Goal: Transaction & Acquisition: Purchase product/service

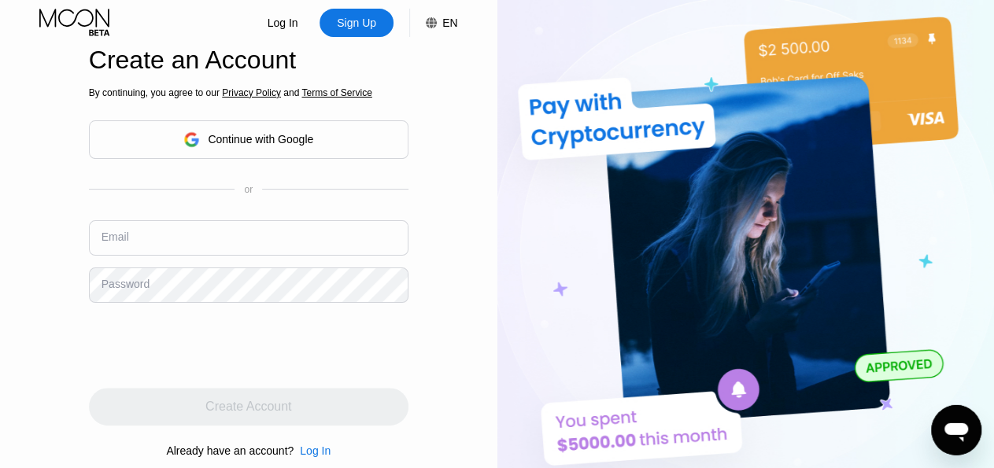
scroll to position [21, 0]
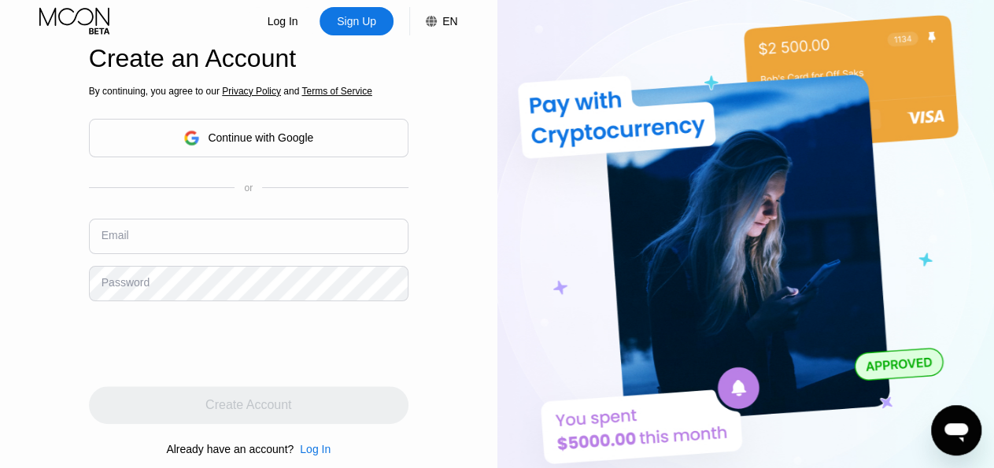
click at [338, 247] on input "text" at bounding box center [248, 236] width 319 height 35
type input "[PERSON_NAME][EMAIL_ADDRESS][DOMAIN_NAME]"
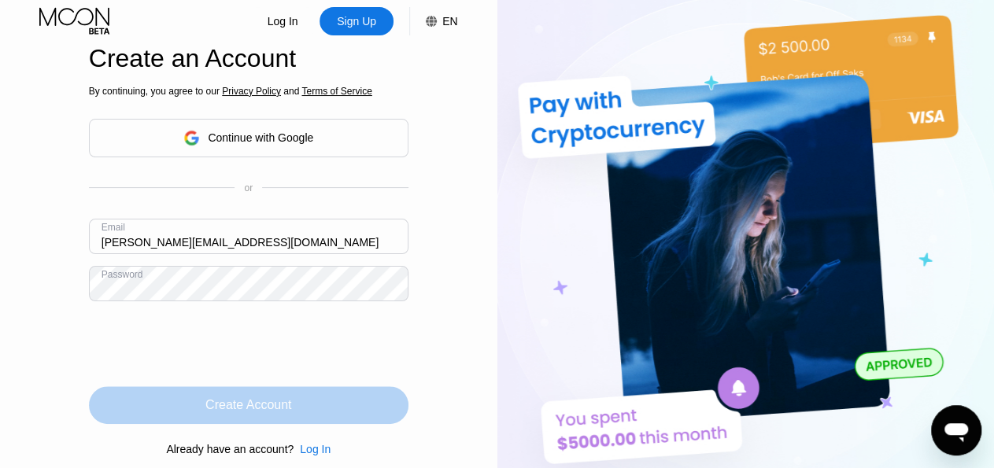
click at [282, 422] on div "Create Account" at bounding box center [248, 405] width 319 height 38
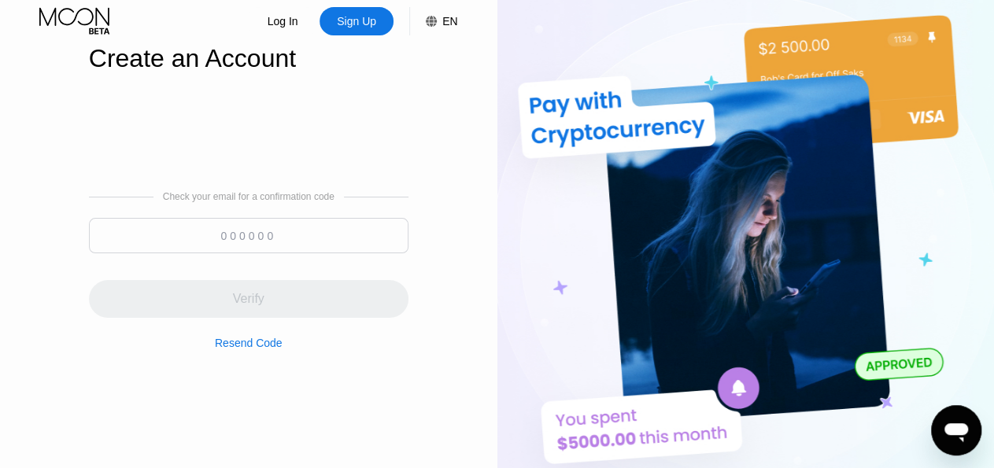
click at [291, 239] on input at bounding box center [248, 235] width 319 height 35
paste input "816749"
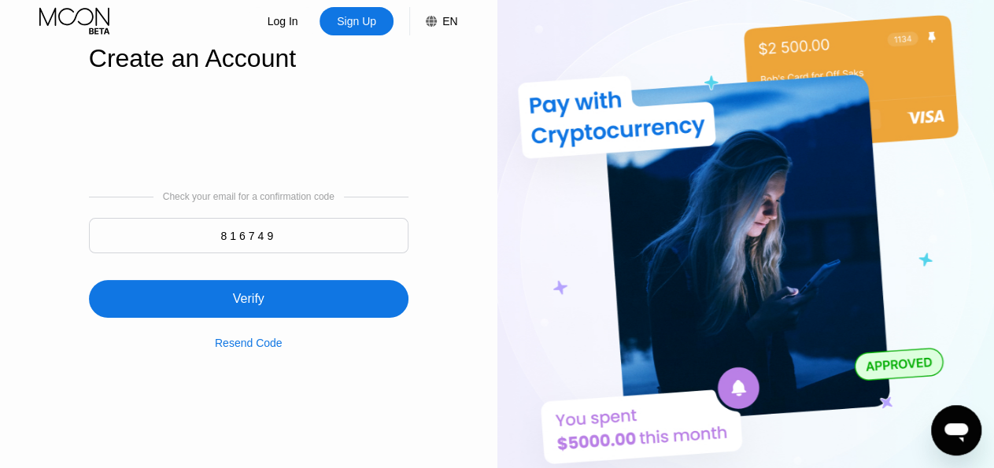
type input "816749"
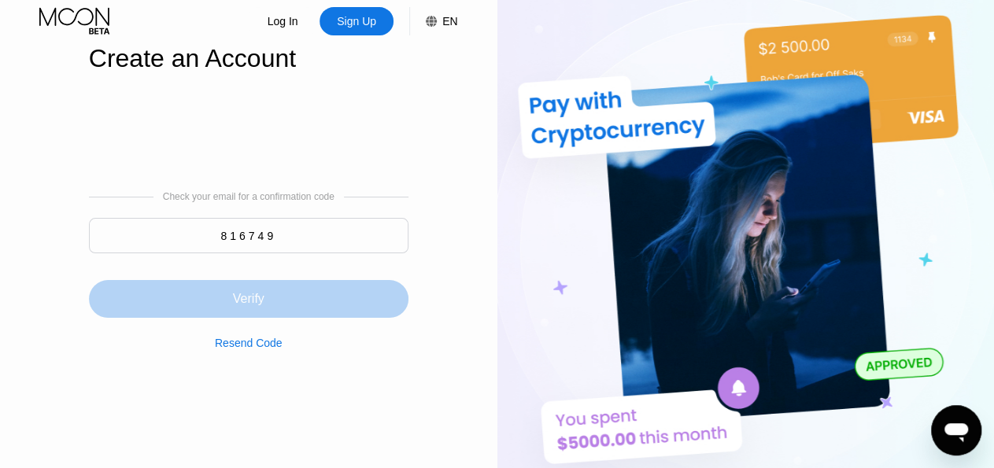
click at [249, 293] on div "Verify" at bounding box center [248, 299] width 31 height 16
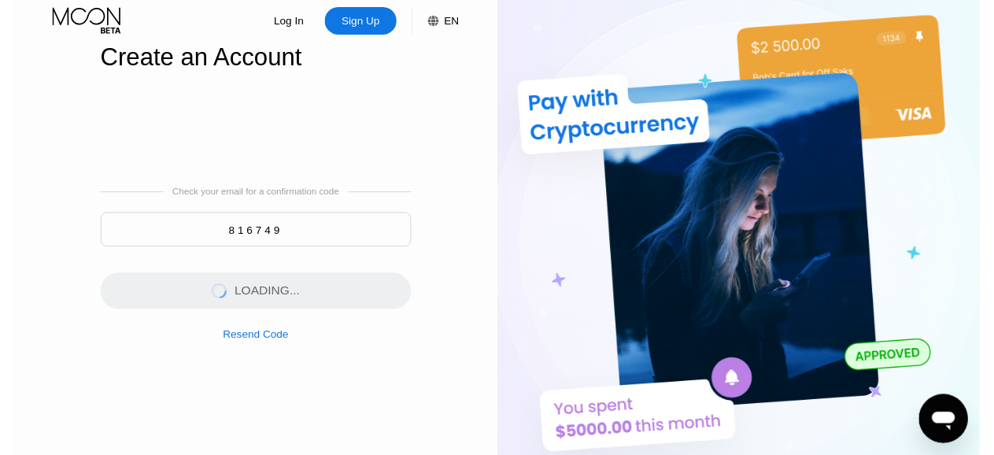
scroll to position [0, 0]
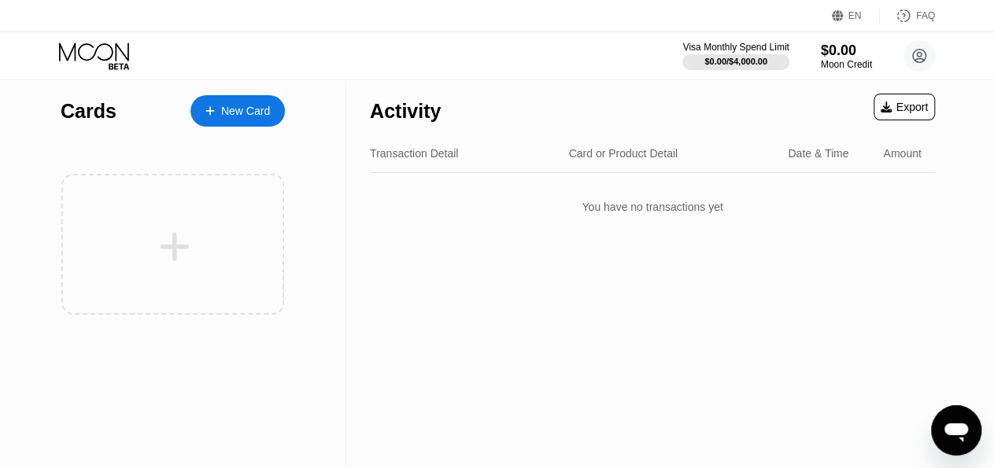
click at [244, 109] on div "New Card" at bounding box center [245, 111] width 49 height 13
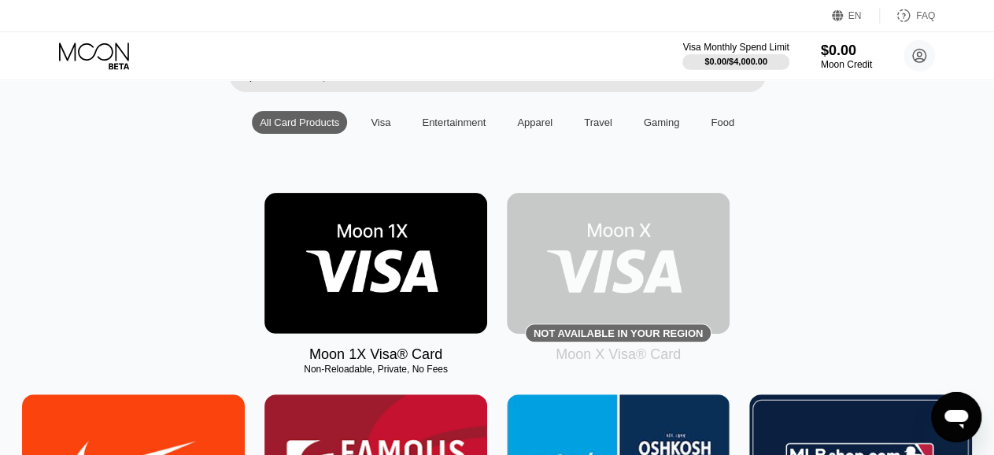
scroll to position [81, 0]
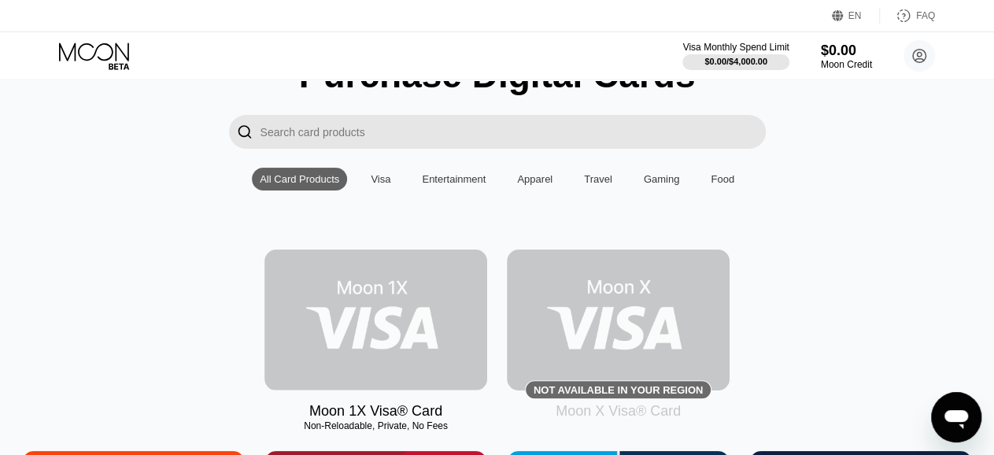
click at [388, 345] on img at bounding box center [375, 319] width 223 height 141
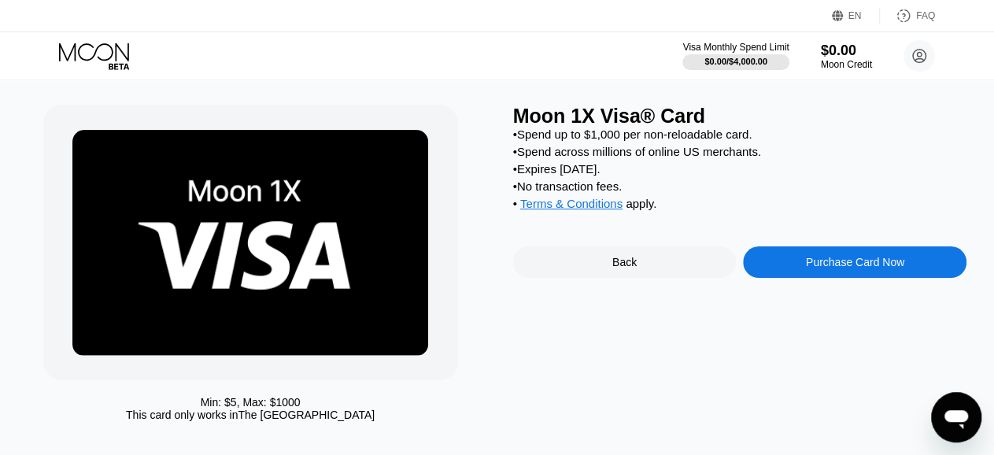
scroll to position [31, 0]
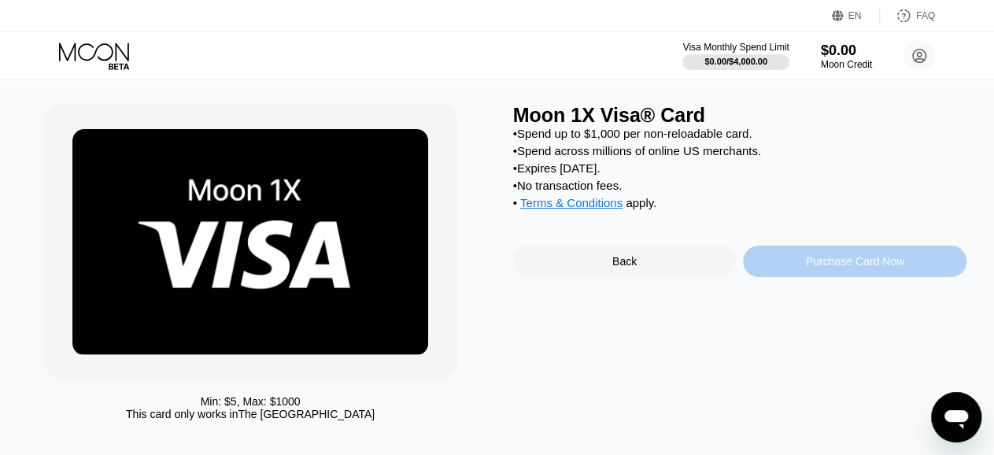
click at [850, 277] on div "Purchase Card Now" at bounding box center [854, 260] width 223 height 31
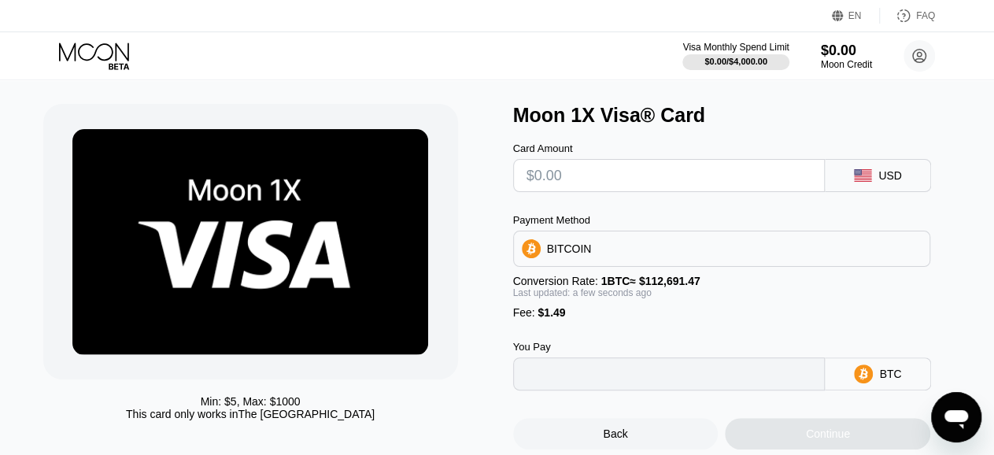
type input "0"
click at [626, 183] on input "text" at bounding box center [669, 175] width 286 height 31
type input "$20"
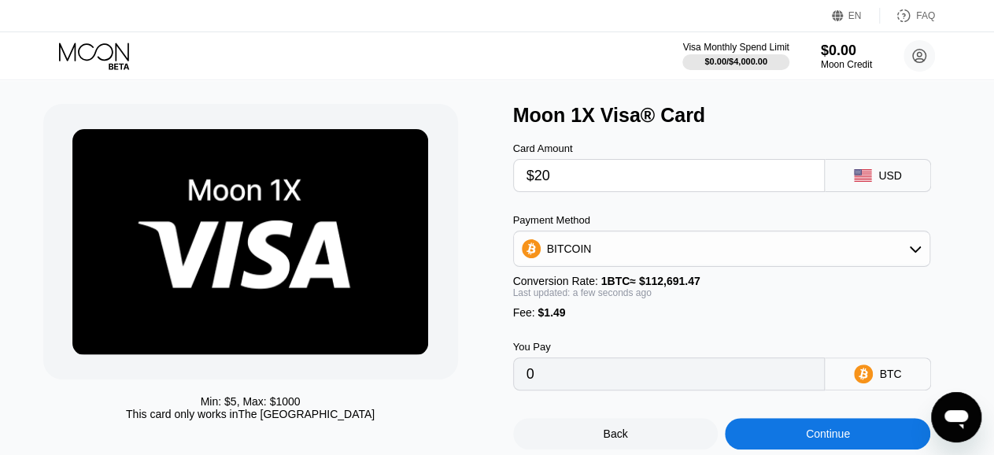
type input "0.00019070"
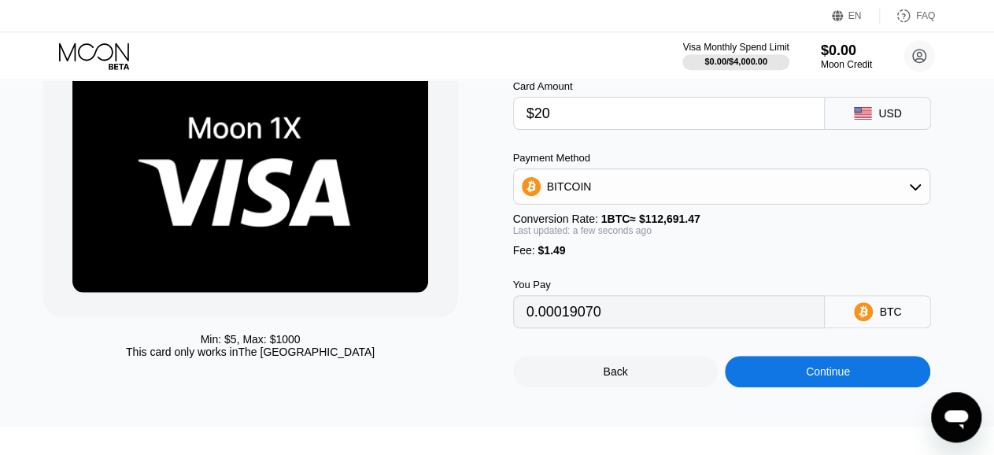
scroll to position [91, 0]
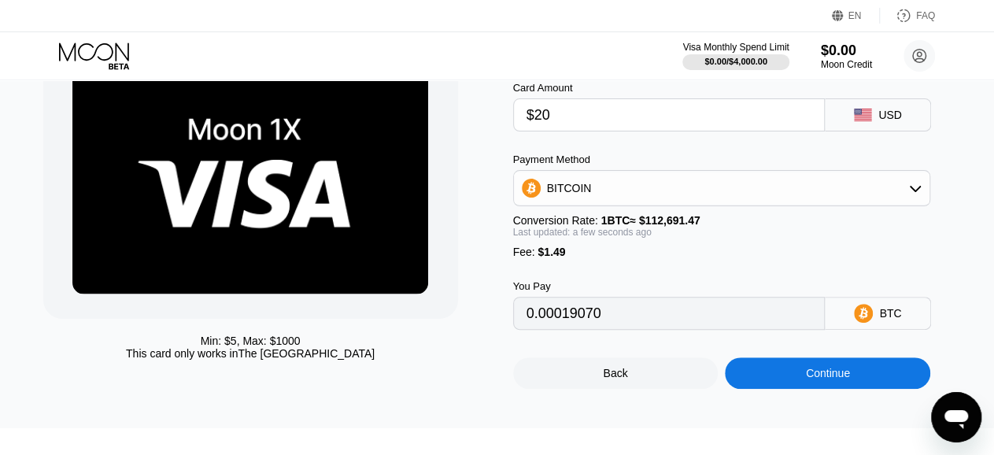
type input "$20"
click at [754, 187] on div "BITCOIN" at bounding box center [722, 187] width 416 height 31
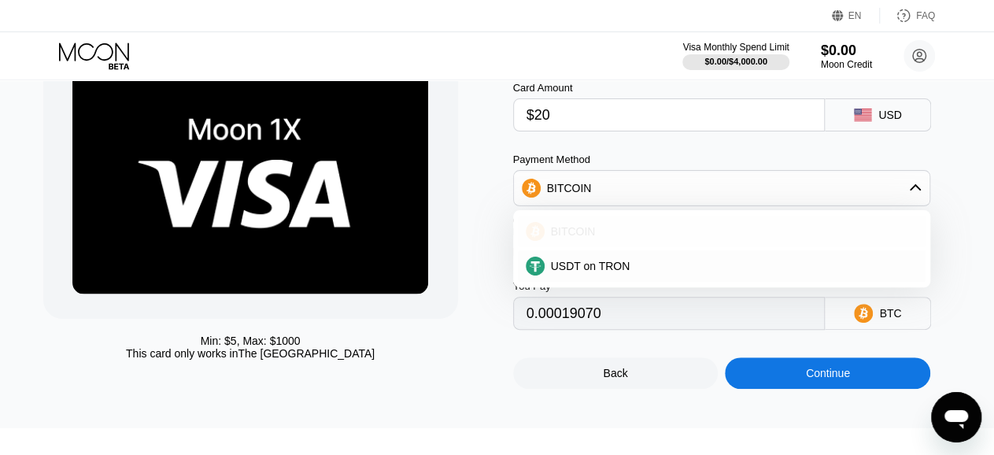
click at [606, 224] on div "BITCOIN" at bounding box center [722, 231] width 408 height 31
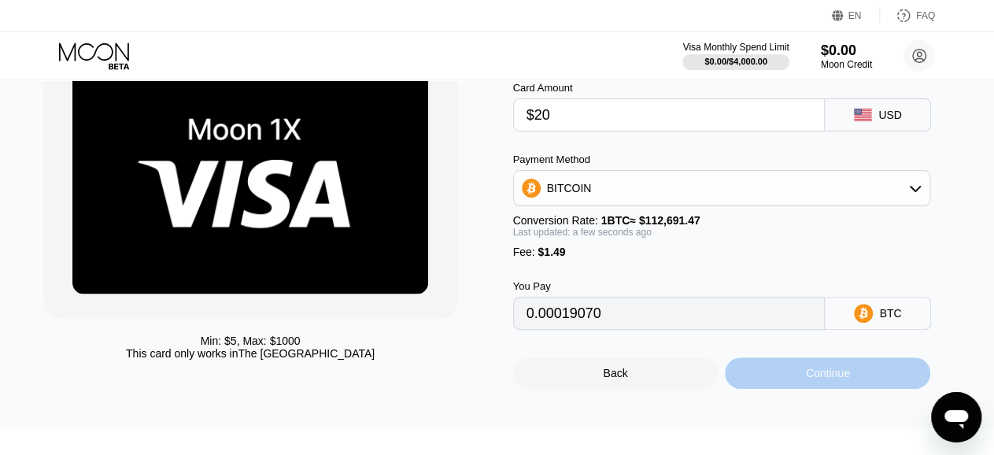
click at [868, 389] on div "Continue" at bounding box center [827, 372] width 205 height 31
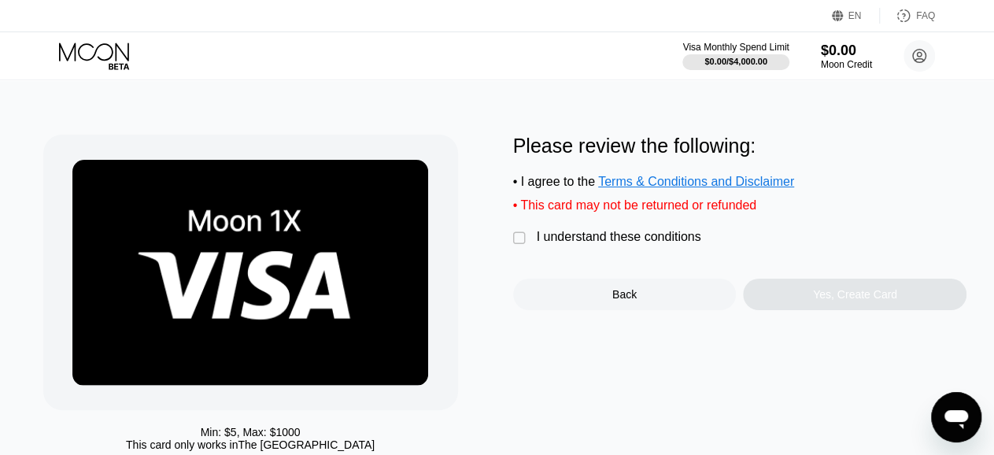
click at [520, 246] on div "" at bounding box center [521, 239] width 16 height 16
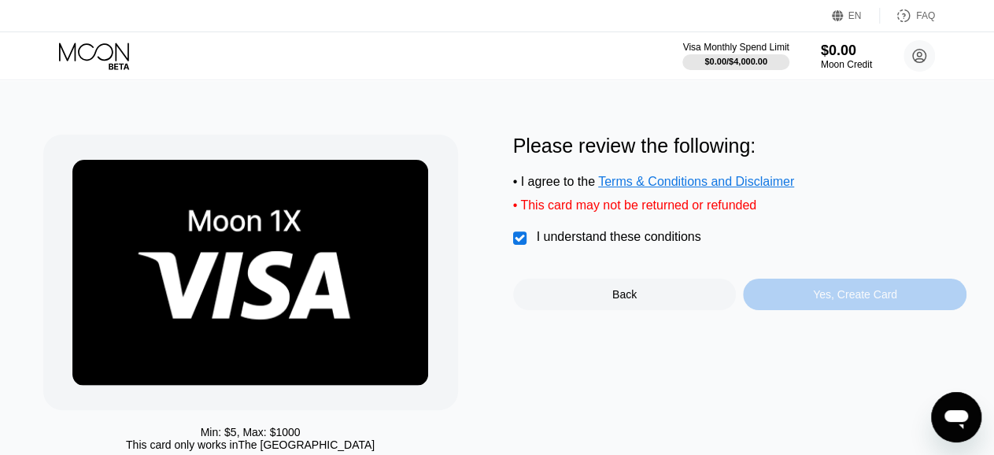
click at [876, 301] on div "Yes, Create Card" at bounding box center [855, 294] width 84 height 13
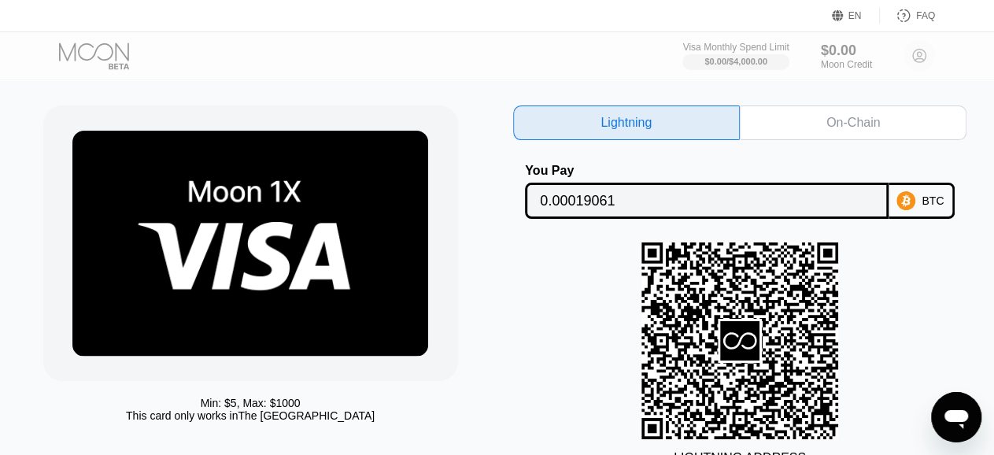
scroll to position [28, 0]
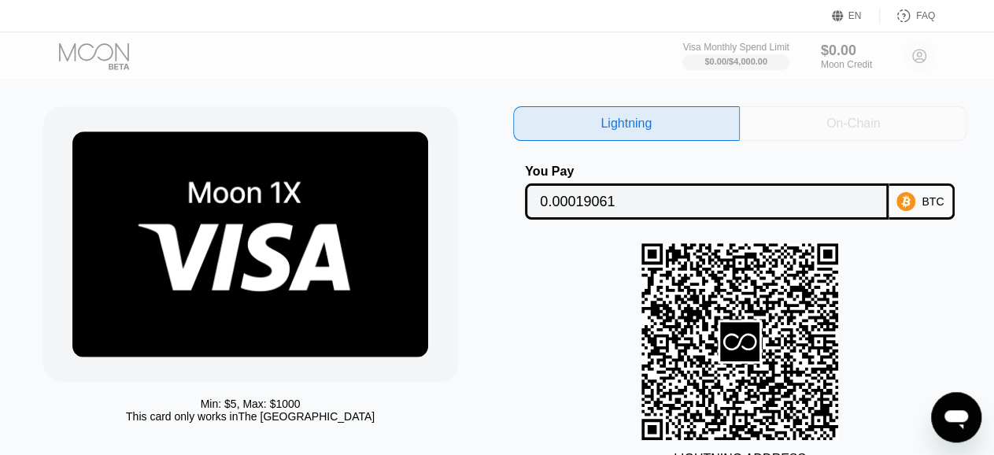
click at [822, 131] on div "On-Chain" at bounding box center [853, 123] width 227 height 35
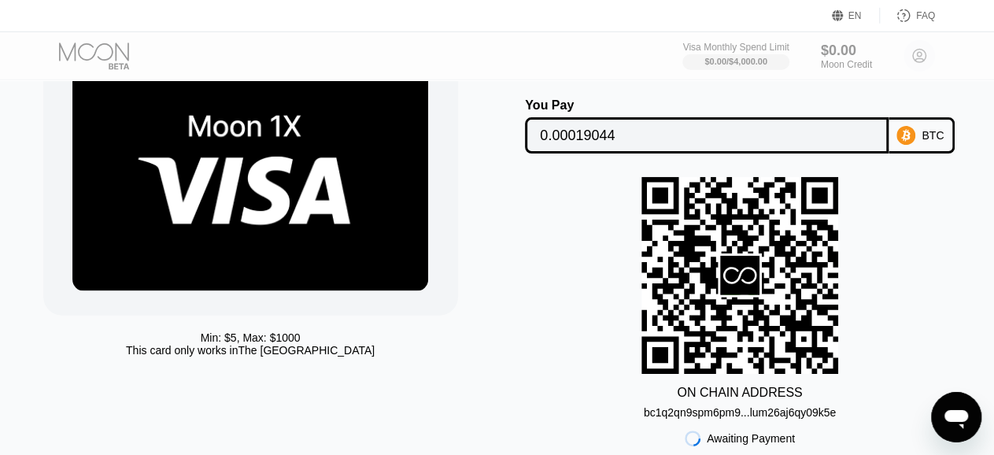
scroll to position [93, 0]
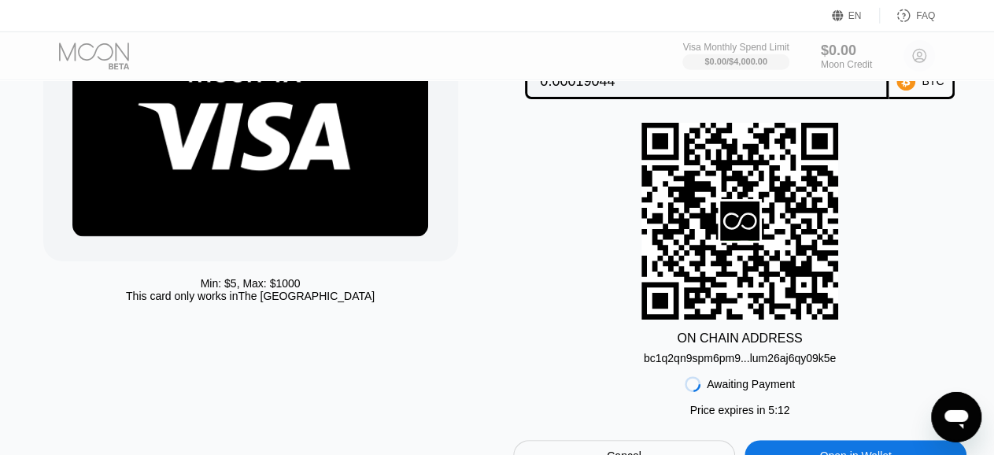
scroll to position [149, 0]
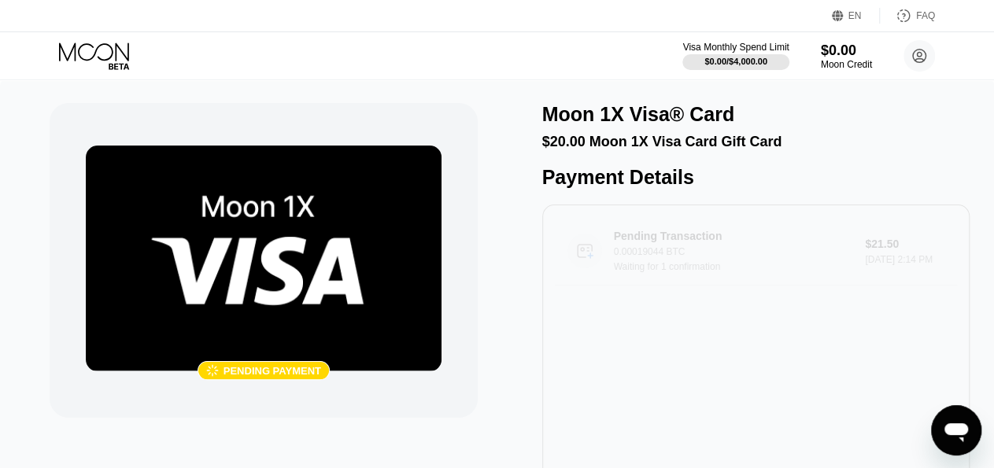
click at [791, 257] on div "0.00019044 BTC" at bounding box center [742, 251] width 256 height 11
click at [315, 413] on div " Pending payment" at bounding box center [263, 260] width 427 height 315
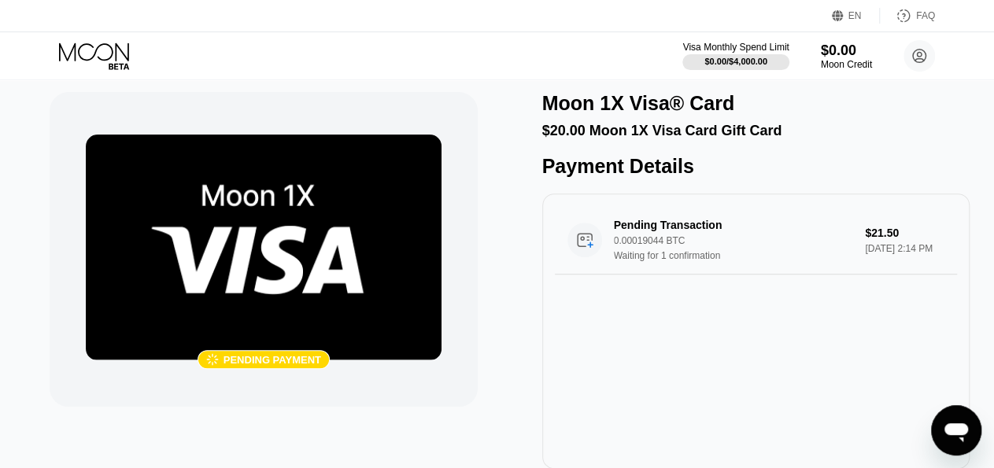
scroll to position [10, 0]
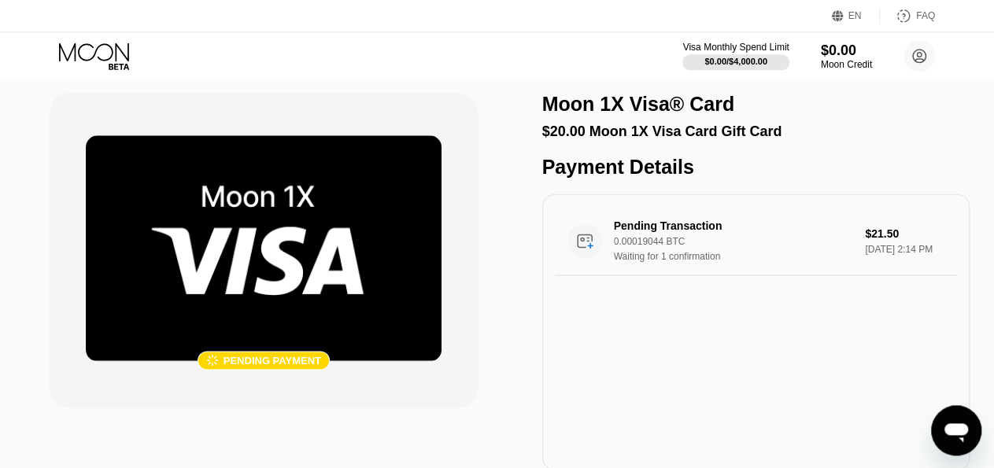
scroll to position [10, 0]
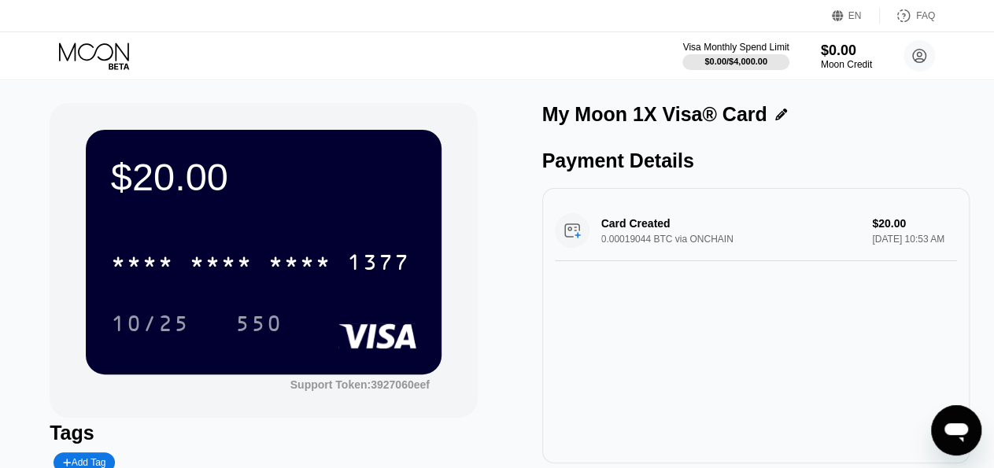
click at [638, 231] on div "Card Created 0.00019044 BTC via ONCHAIN $20.00 Aug 21, 2025 10:53 AM" at bounding box center [756, 231] width 402 height 61
click at [572, 242] on div "Card Created 0.00019044 BTC via ONCHAIN $20.00 Aug 21, 2025 10:53 AM" at bounding box center [756, 231] width 402 height 61
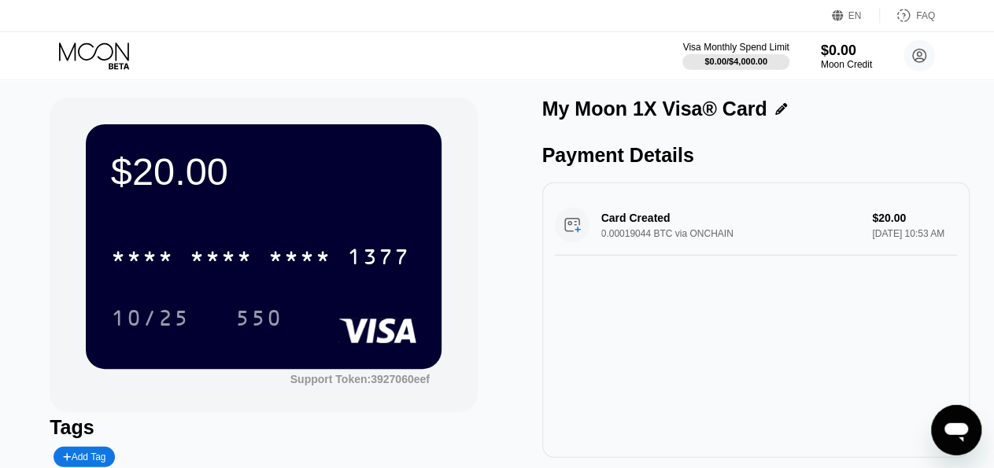
scroll to position [5, 0]
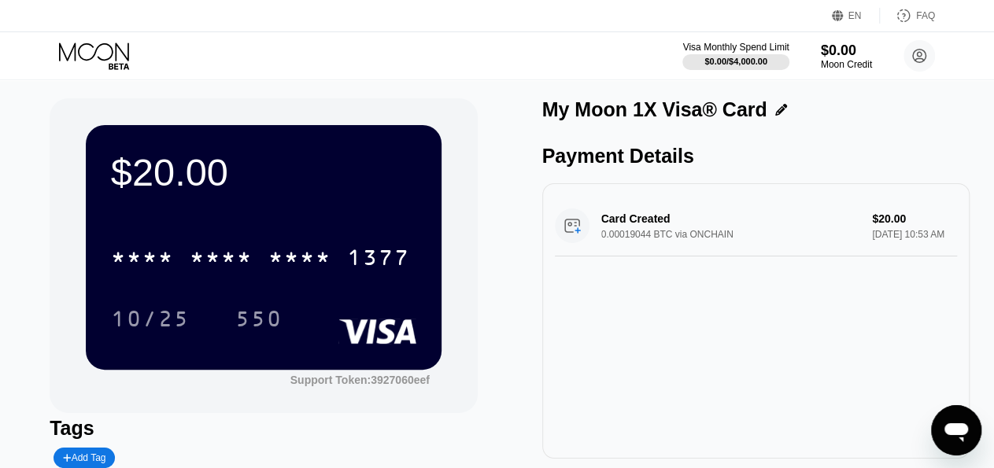
click at [568, 237] on div "Card Created 0.00019044 BTC via ONCHAIN $20.00 Aug 21, 2025 10:53 AM" at bounding box center [756, 226] width 402 height 61
click at [688, 246] on div "Card Created 0.00019044 BTC via ONCHAIN $20.00 Aug 21, 2025 10:53 AM" at bounding box center [756, 226] width 402 height 61
click at [775, 115] on icon at bounding box center [781, 110] width 12 height 12
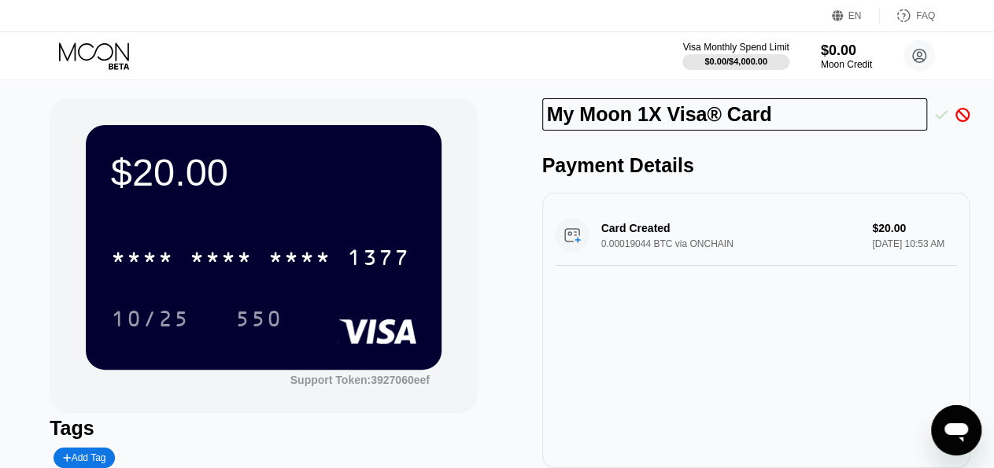
click at [942, 116] on icon at bounding box center [941, 114] width 13 height 9
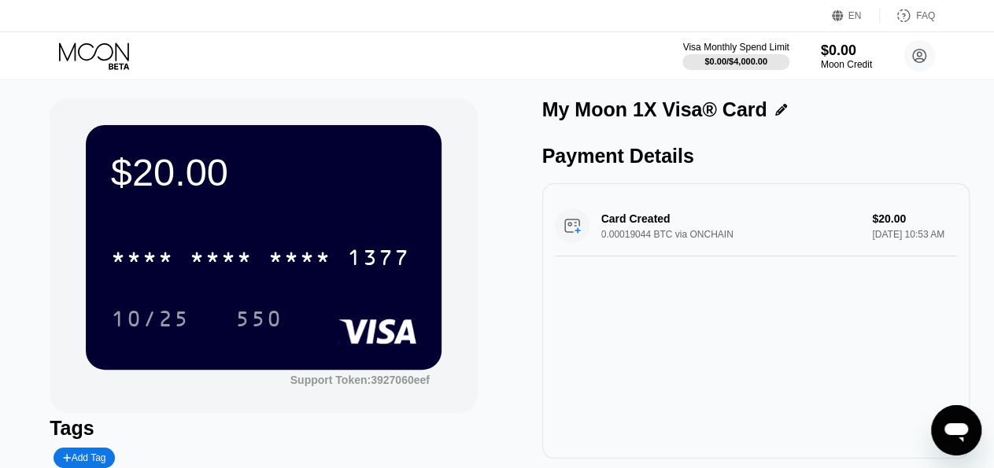
scroll to position [0, 0]
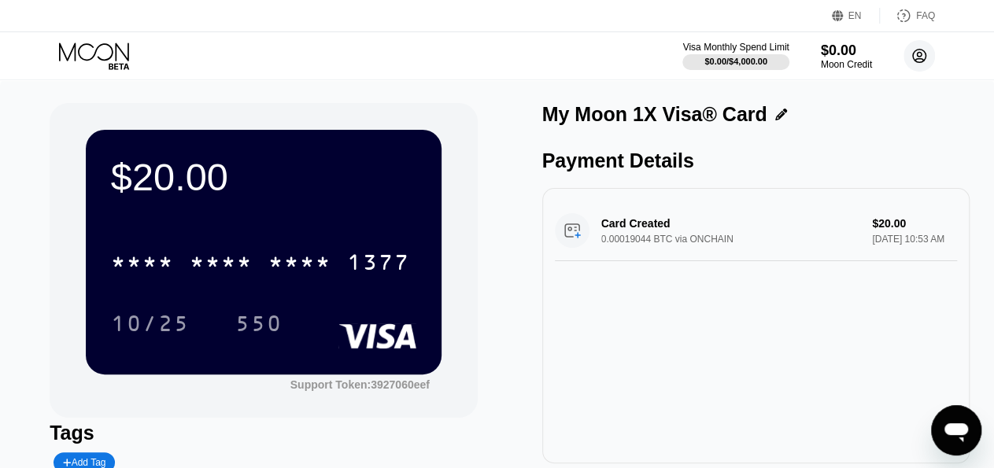
click at [920, 59] on circle at bounding box center [918, 55] width 31 height 31
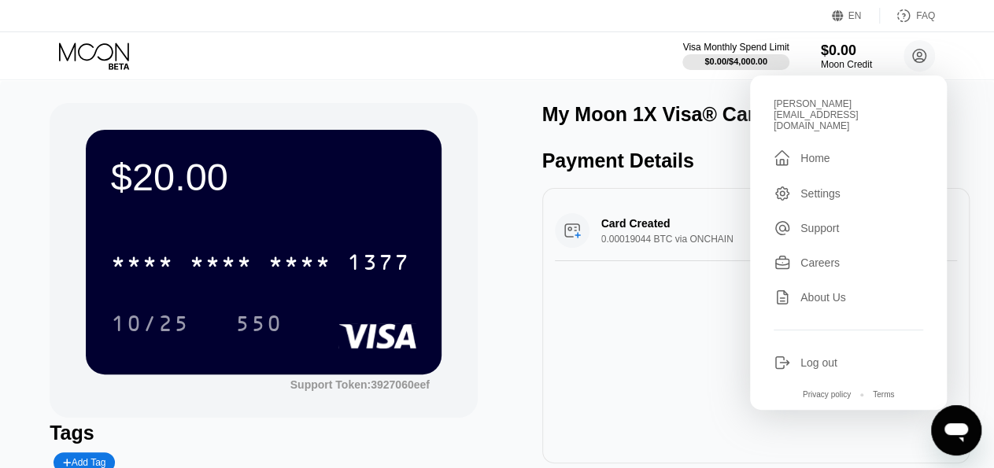
click at [355, 290] on div "* * * * * * * * * * * * 1377 10/25 550" at bounding box center [263, 277] width 305 height 93
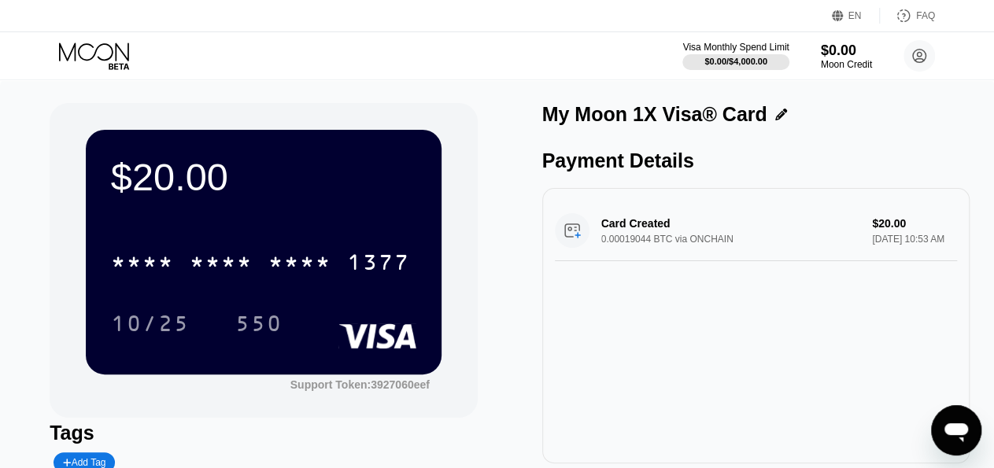
click at [215, 293] on div "* * * * * * * * * * * * 1377 10/25 550" at bounding box center [263, 277] width 305 height 93
click at [307, 245] on div "* * * * * * * * * * * * 1377" at bounding box center [263, 257] width 305 height 53
drag, startPoint x: 307, startPoint y: 245, endPoint x: 239, endPoint y: 292, distance: 82.5
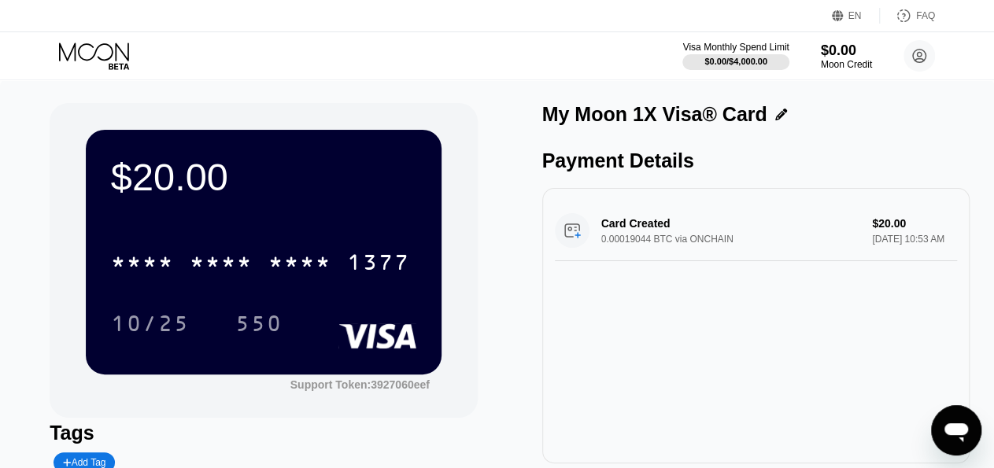
click at [239, 292] on div "* * * * * * * * * * * * 1377 10/25 550" at bounding box center [263, 277] width 305 height 93
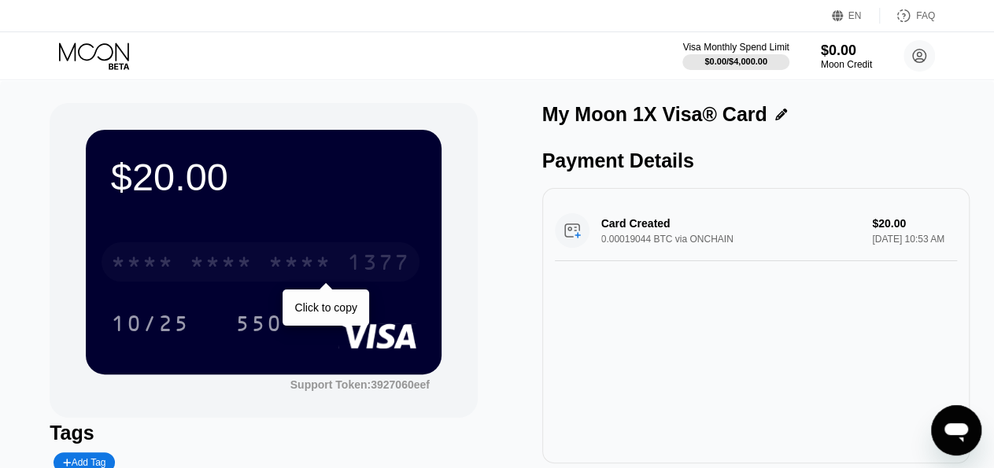
click at [270, 275] on div "* * * *" at bounding box center [299, 264] width 63 height 25
